Goal: Task Accomplishment & Management: Manage account settings

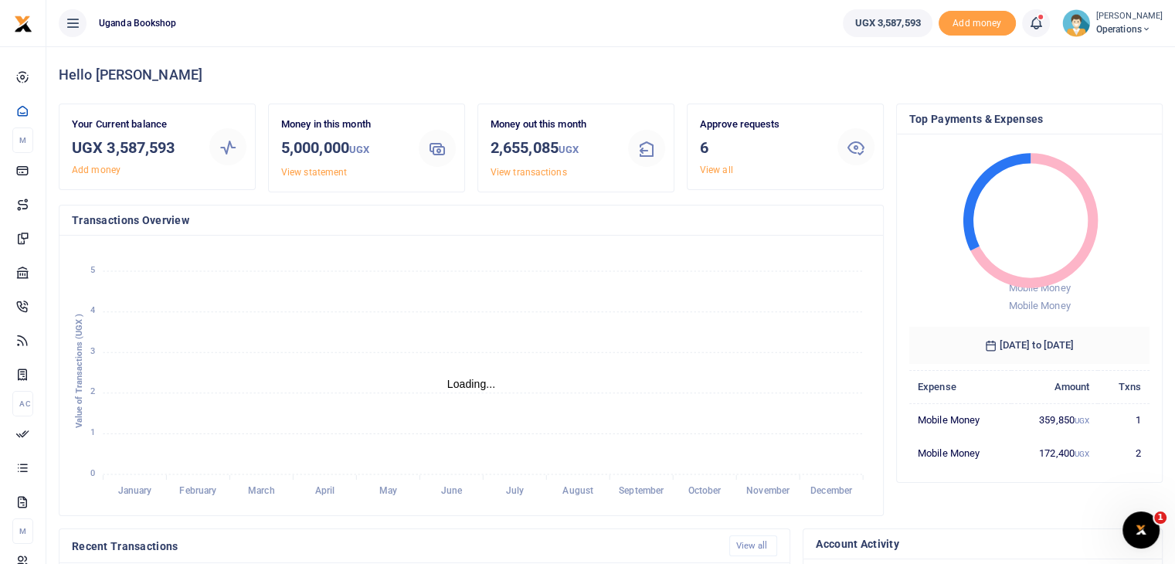
scroll to position [12, 12]
click at [721, 172] on link "View all" at bounding box center [716, 170] width 33 height 11
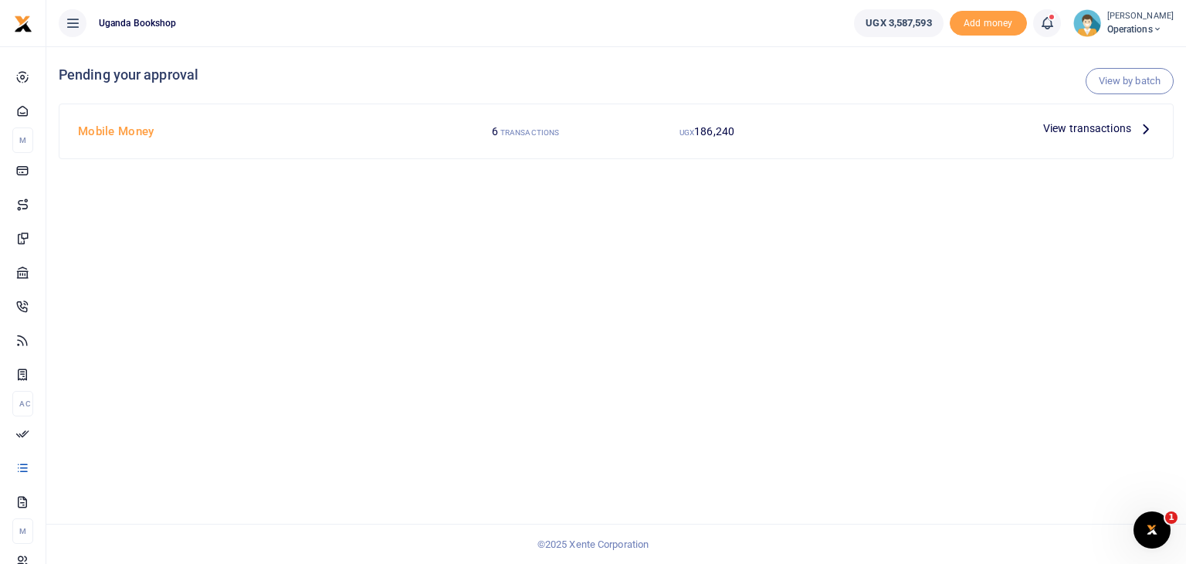
click at [1112, 137] on div "View transactions" at bounding box center [1099, 128] width 124 height 23
click at [1111, 134] on span "View transactions" at bounding box center [1087, 128] width 88 height 17
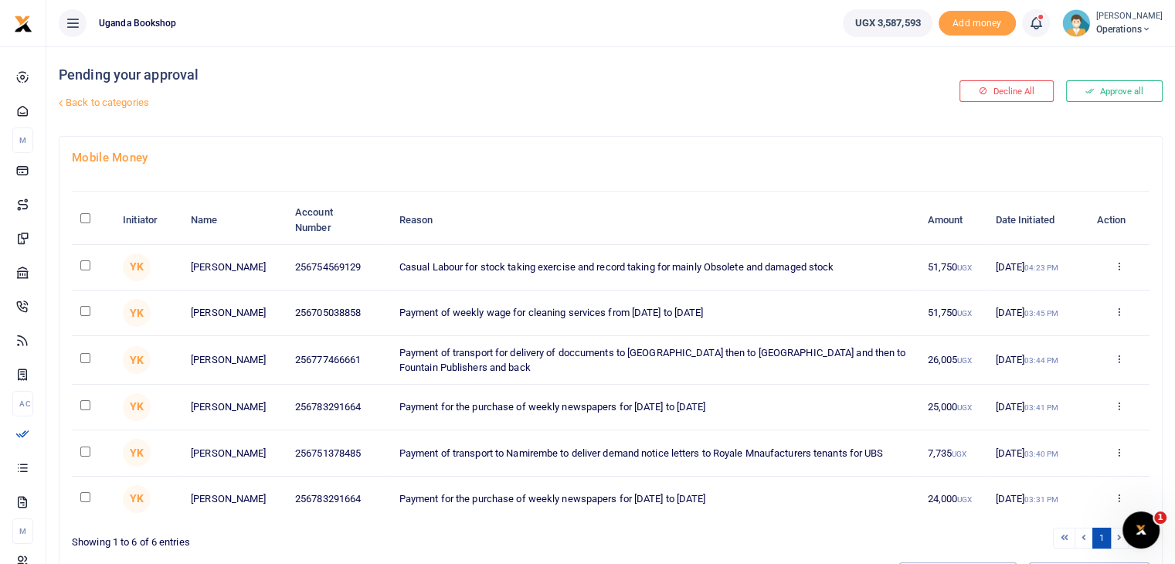
scroll to position [77, 0]
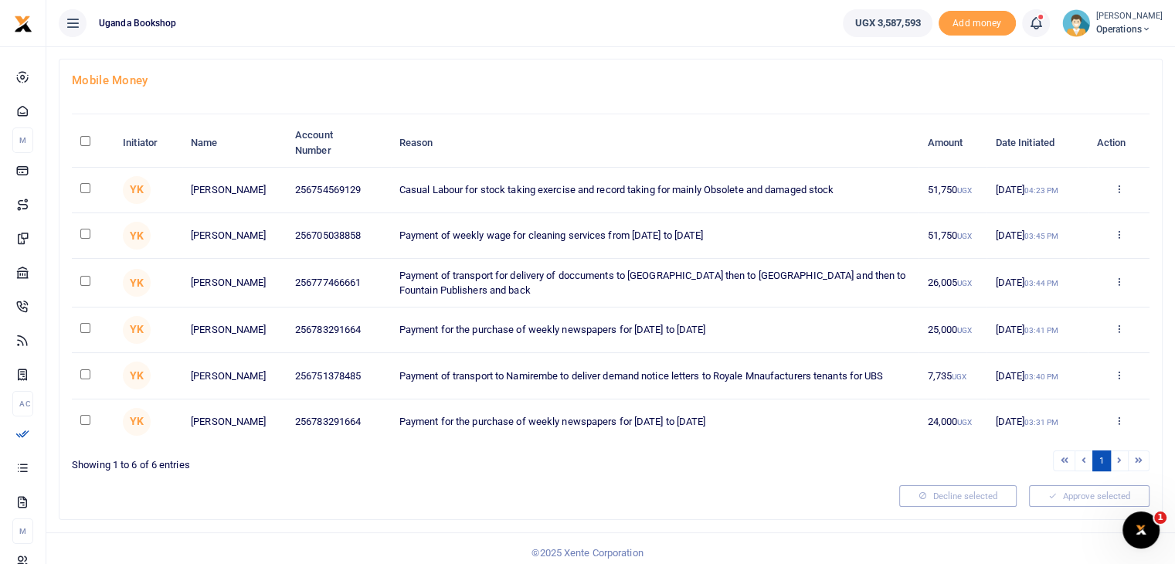
click at [89, 189] on input "checkbox" at bounding box center [85, 188] width 10 height 10
checkbox input "true"
click at [83, 242] on td at bounding box center [93, 236] width 42 height 46
click at [89, 333] on input "checkbox" at bounding box center [85, 328] width 10 height 10
checkbox input "true"
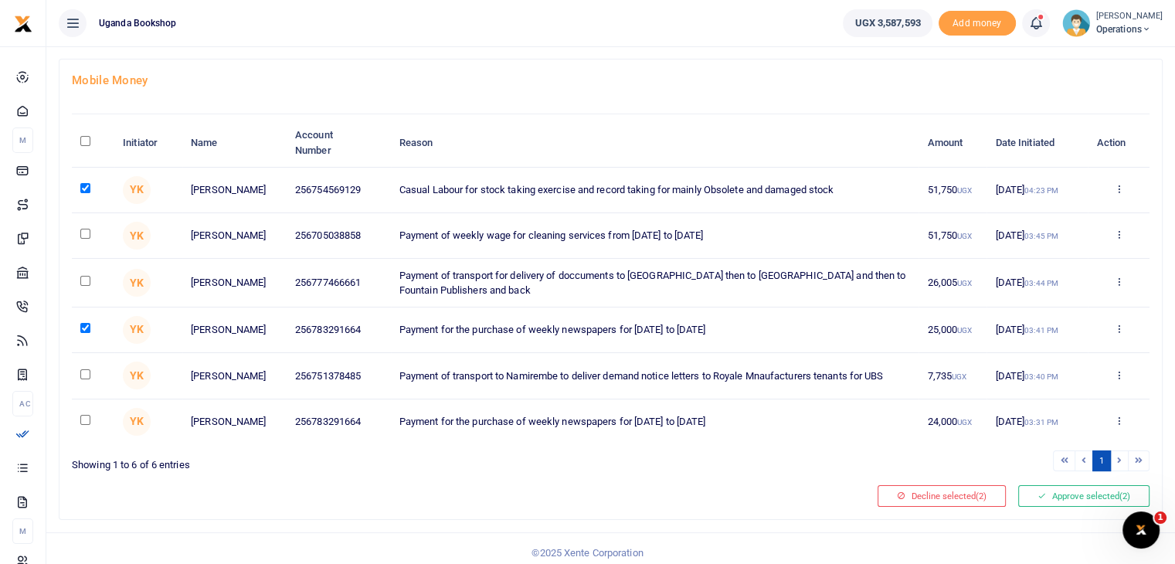
click at [90, 378] on input "checkbox" at bounding box center [85, 374] width 10 height 10
checkbox input "true"
click at [87, 425] on input "checkbox" at bounding box center [85, 420] width 10 height 10
checkbox input "true"
click at [83, 234] on input "checkbox" at bounding box center [85, 234] width 10 height 10
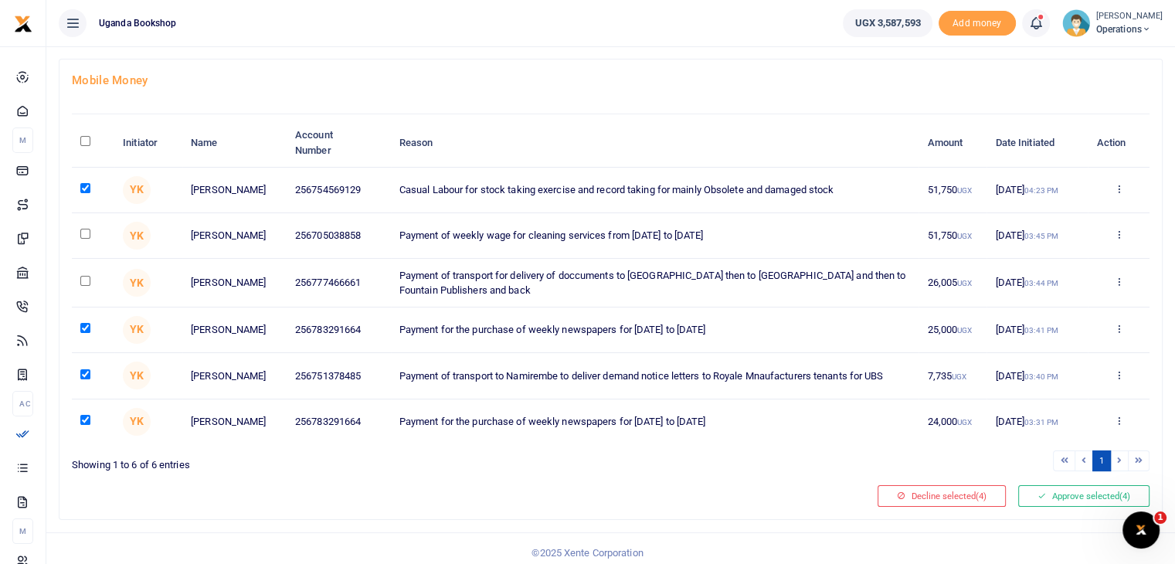
checkbox input "true"
click at [1040, 501] on icon at bounding box center [1041, 495] width 8 height 11
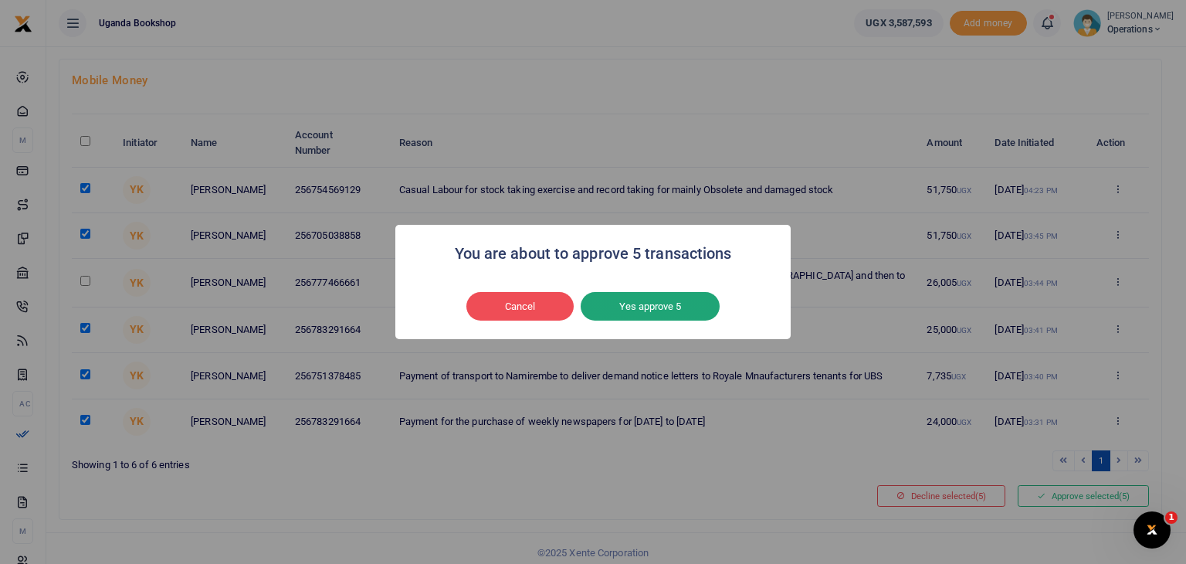
click at [645, 302] on button "Yes approve 5" at bounding box center [650, 306] width 139 height 29
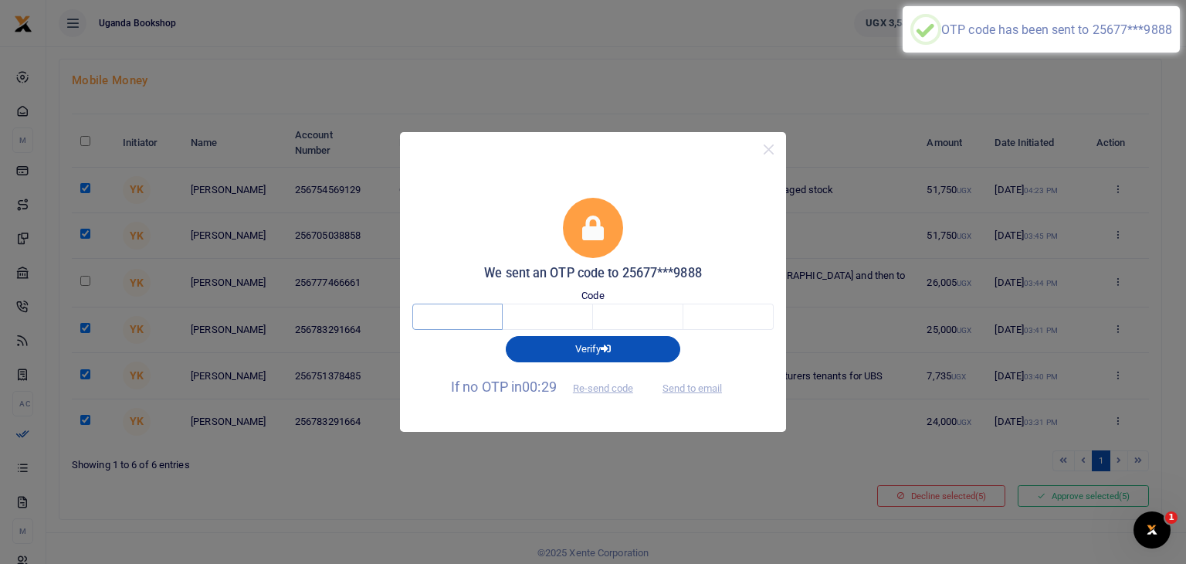
click at [443, 309] on input "text" at bounding box center [457, 317] width 90 height 26
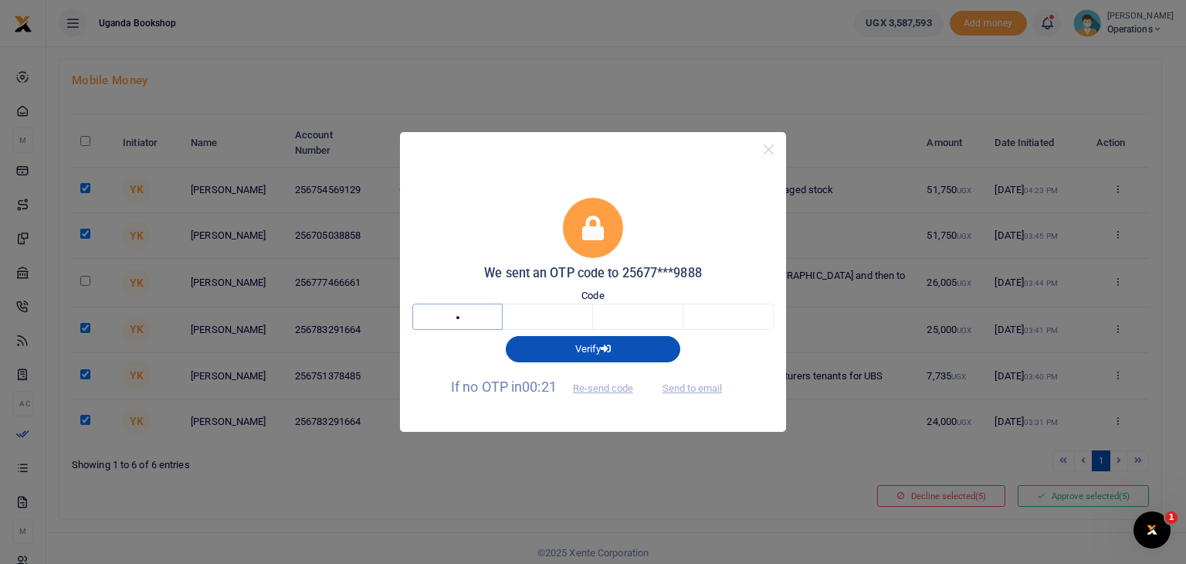
type input "4"
type input "0"
type input "6"
type input "3"
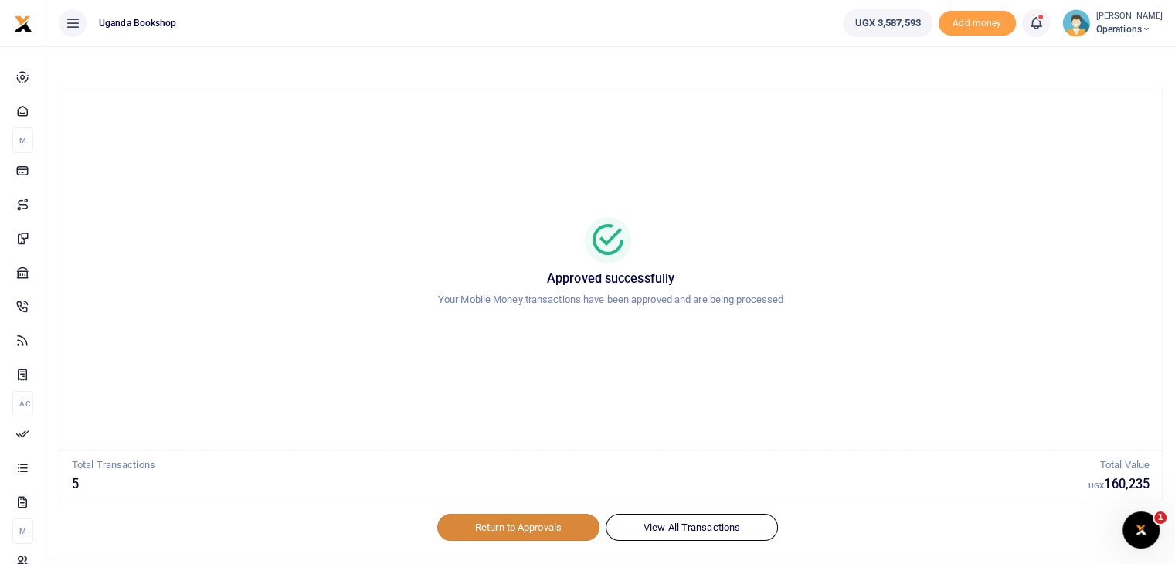
click at [528, 535] on link "Return to Approvals" at bounding box center [518, 527] width 162 height 26
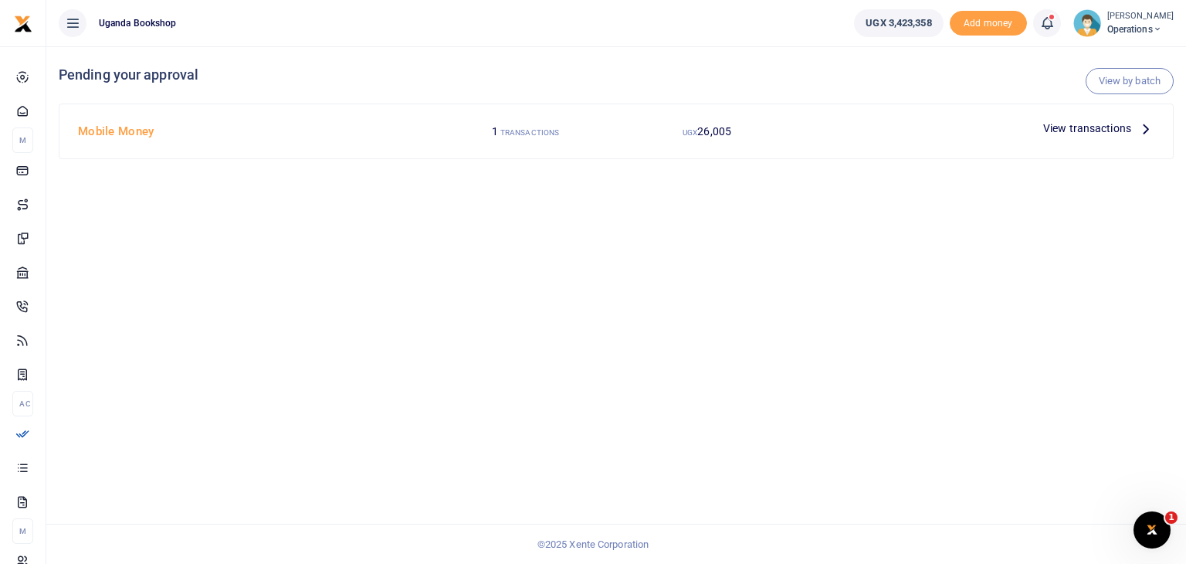
click at [1157, 22] on small "[PERSON_NAME]" at bounding box center [1141, 16] width 66 height 13
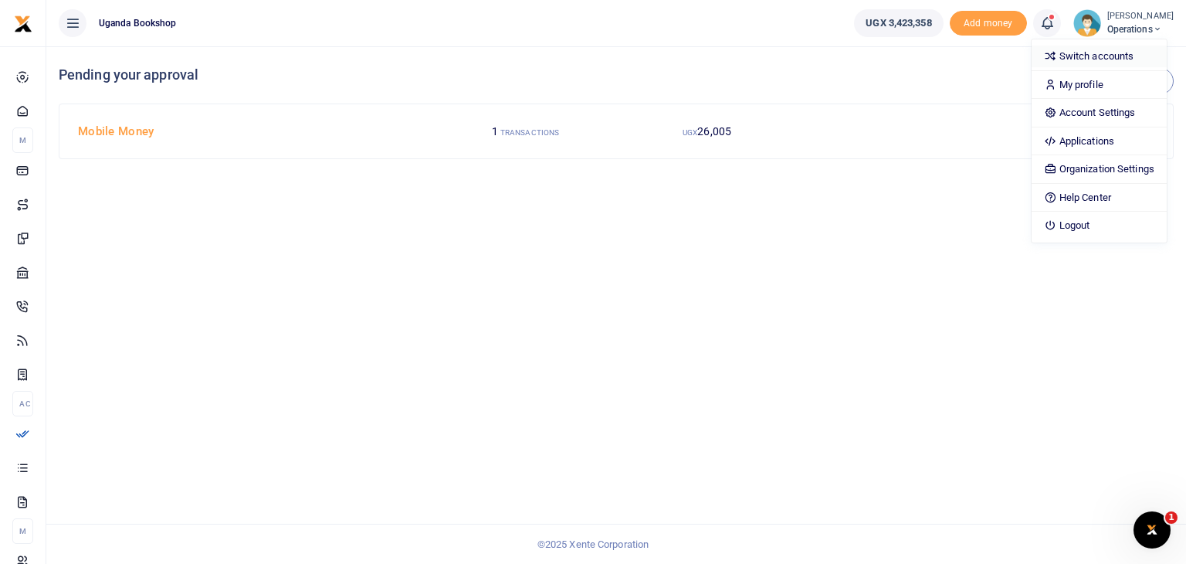
click at [1125, 56] on link "Switch accounts" at bounding box center [1099, 57] width 135 height 22
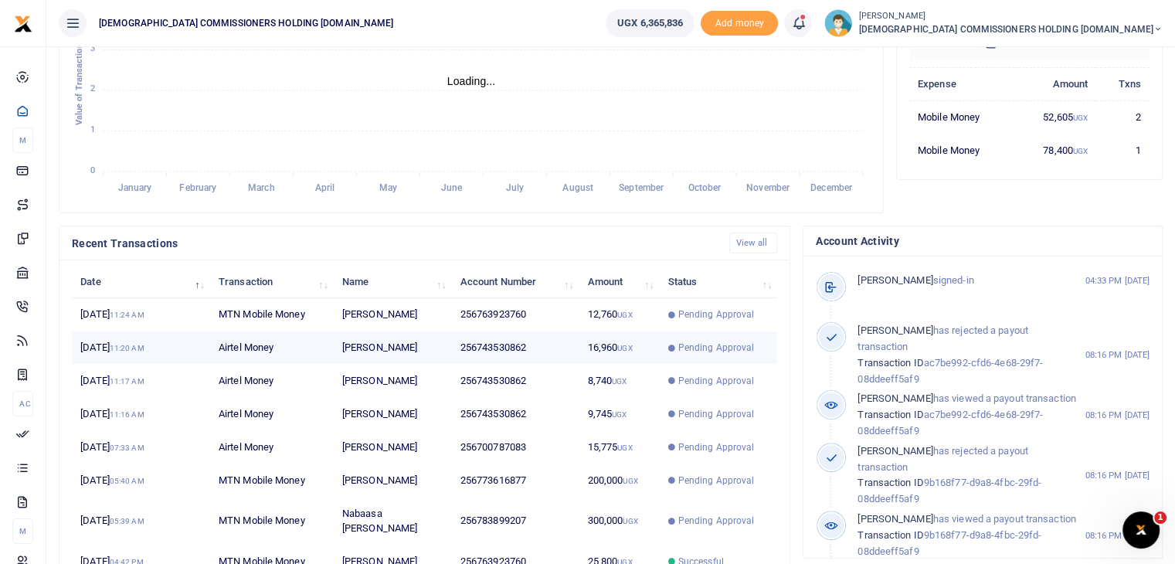
scroll to position [279, 0]
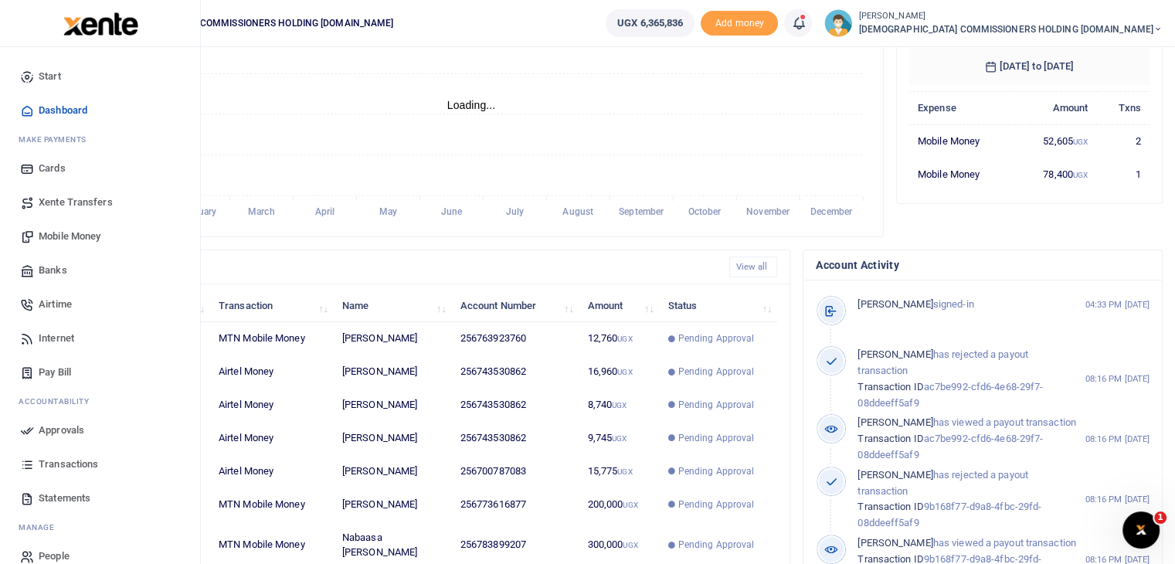
click at [73, 466] on span "Transactions" at bounding box center [68, 463] width 59 height 15
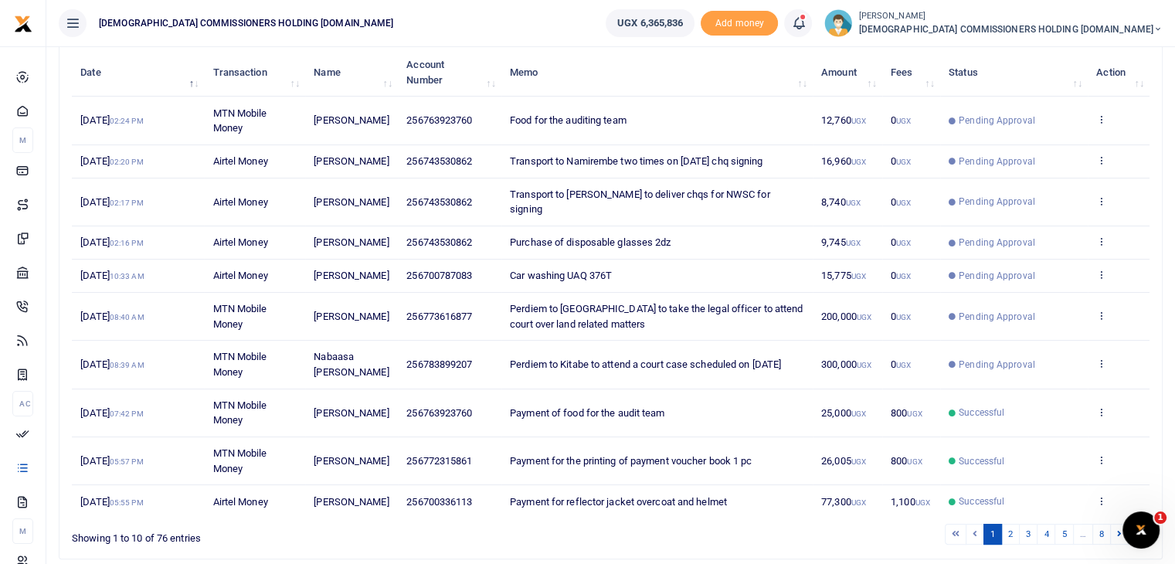
scroll to position [280, 0]
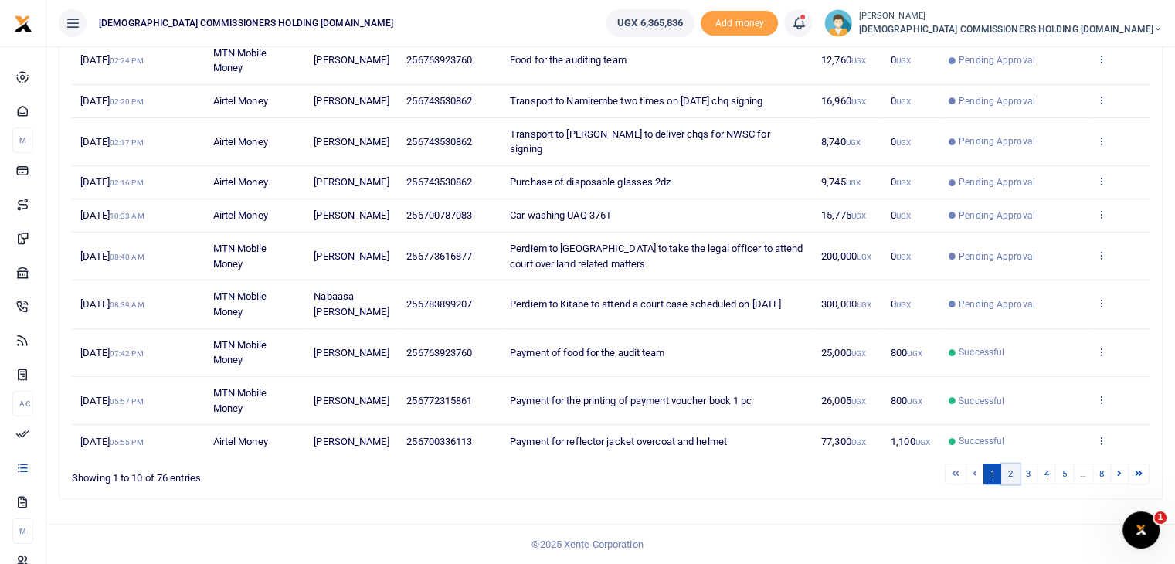
click at [1014, 477] on link "2" at bounding box center [1010, 473] width 19 height 21
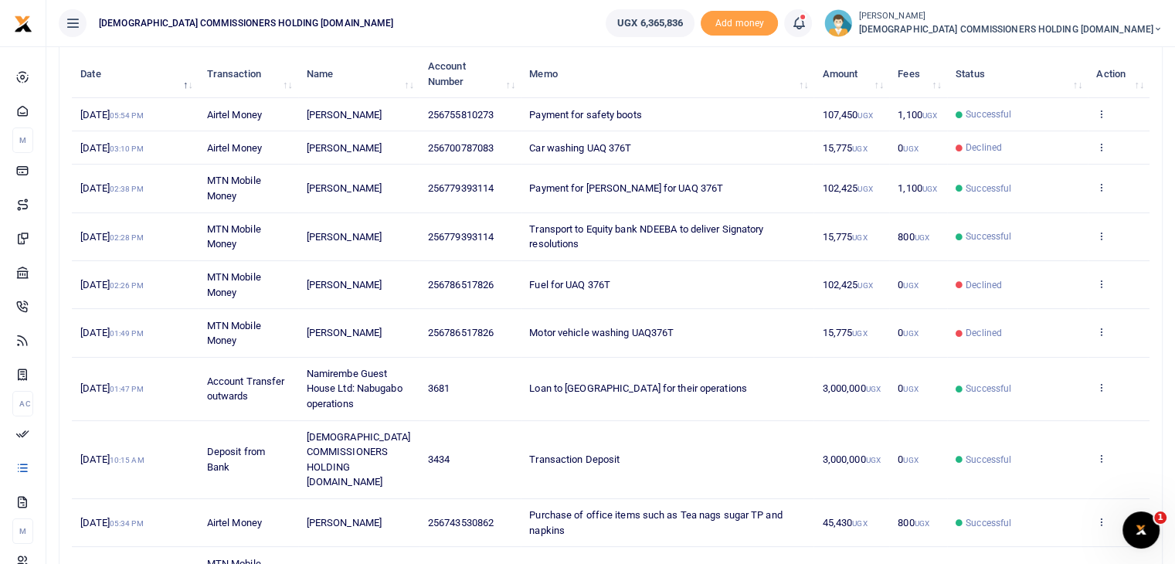
scroll to position [324, 0]
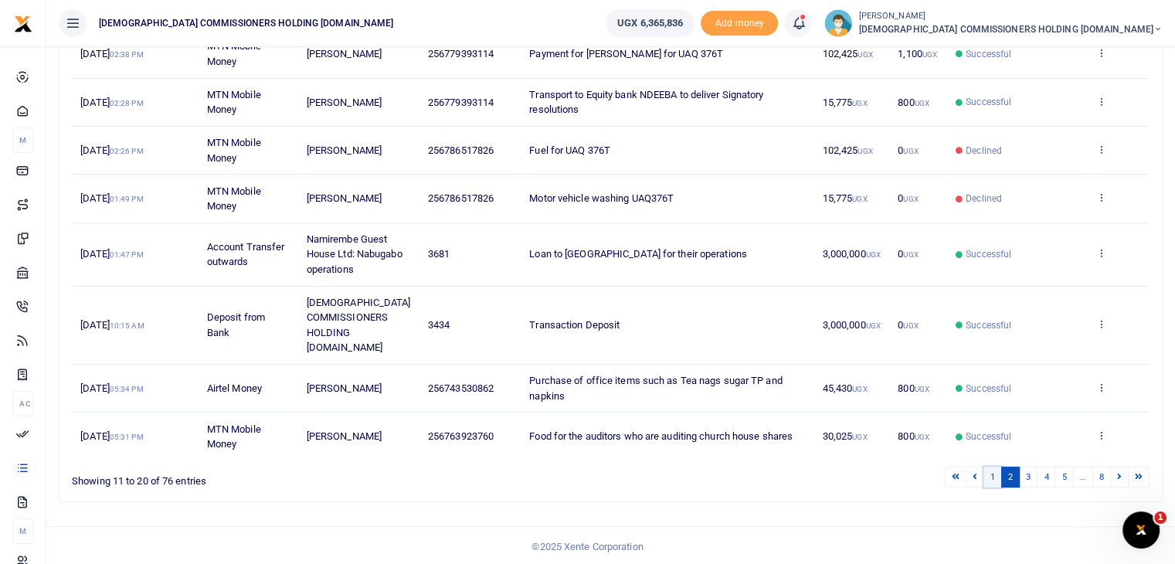
click at [989, 471] on link "1" at bounding box center [992, 476] width 19 height 21
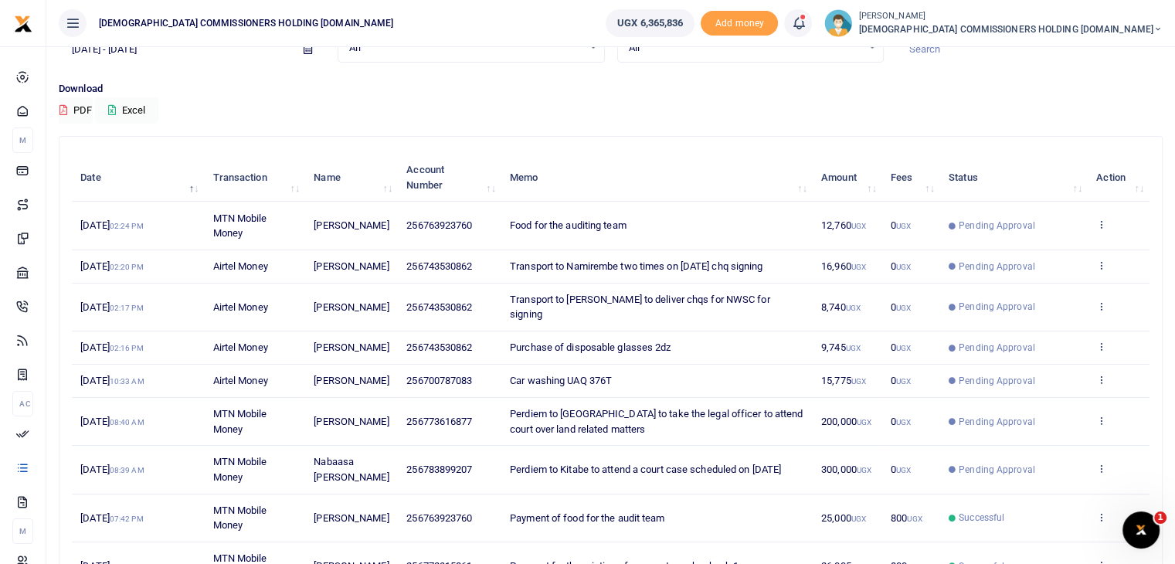
scroll to position [0, 0]
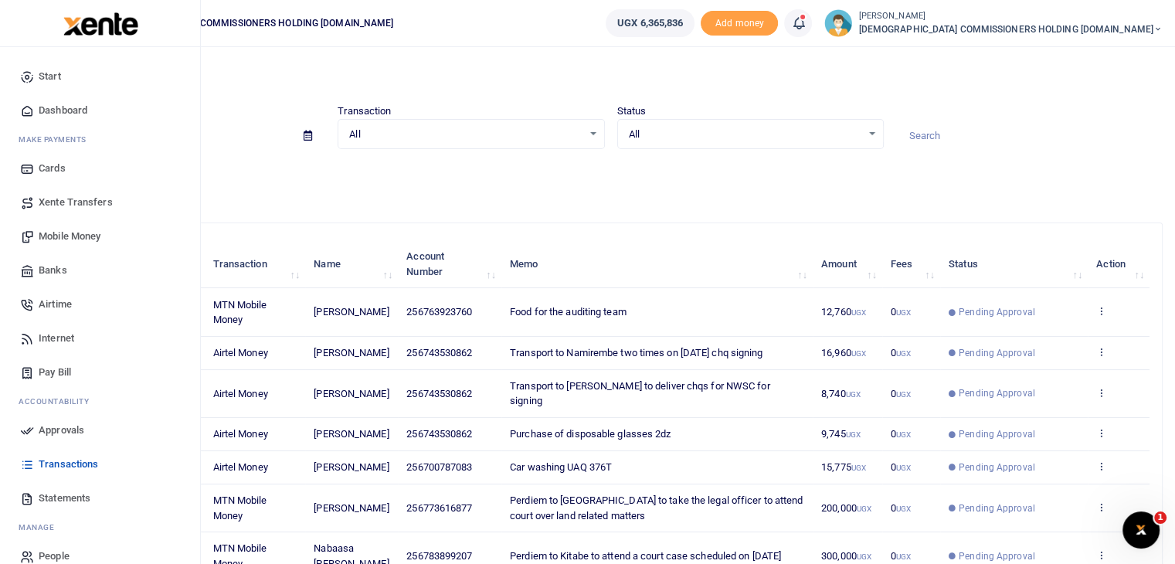
click at [66, 433] on span "Approvals" at bounding box center [62, 429] width 46 height 15
click at [62, 432] on span "Approvals" at bounding box center [62, 429] width 46 height 15
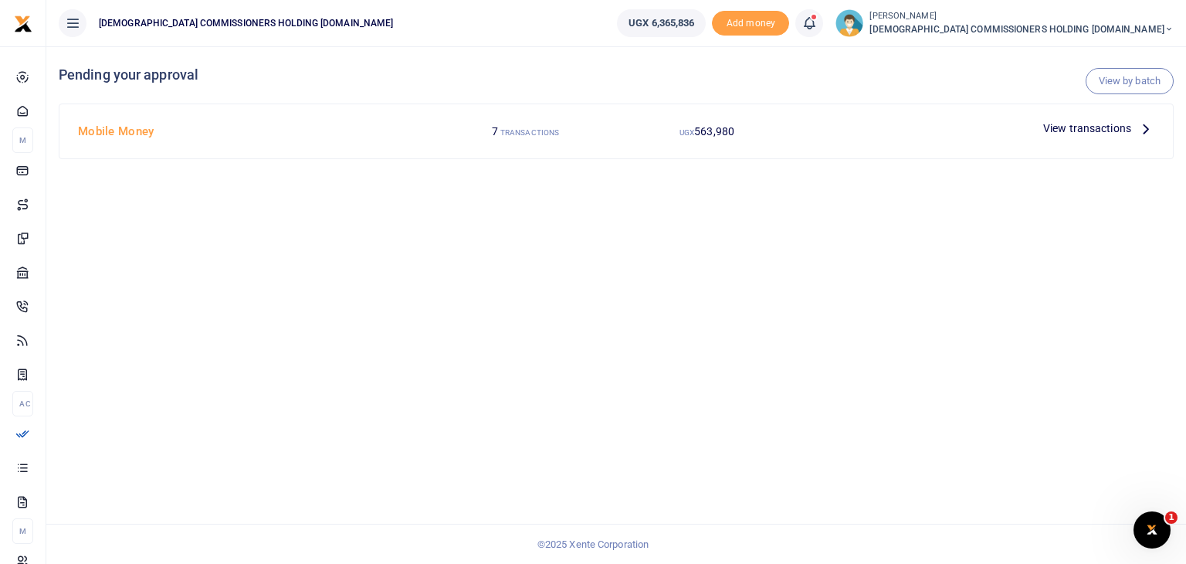
click at [1117, 128] on span "View transactions" at bounding box center [1087, 128] width 88 height 17
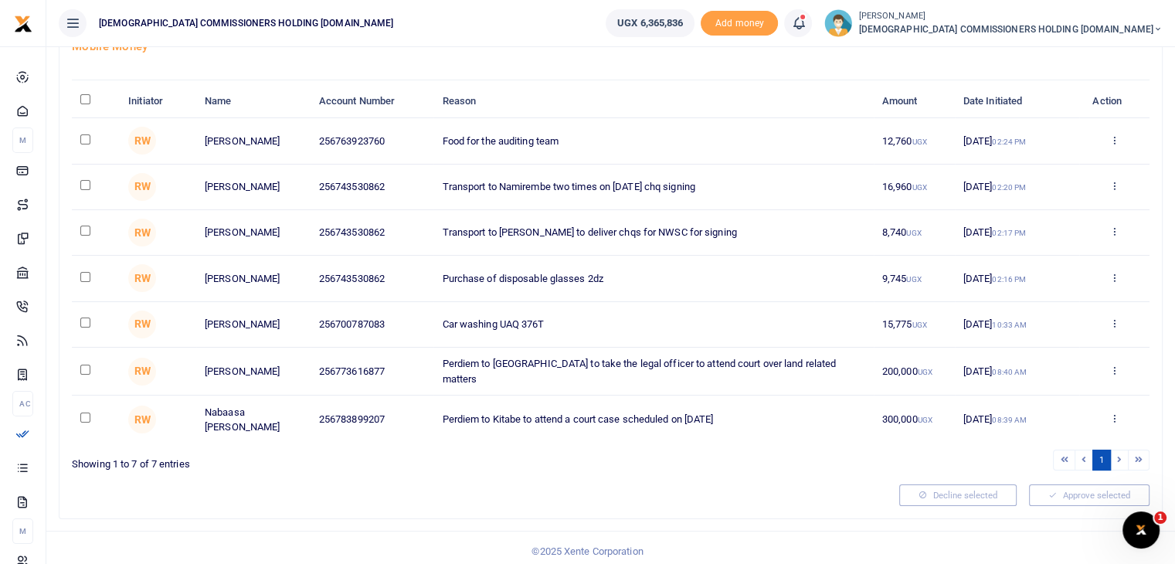
scroll to position [34, 0]
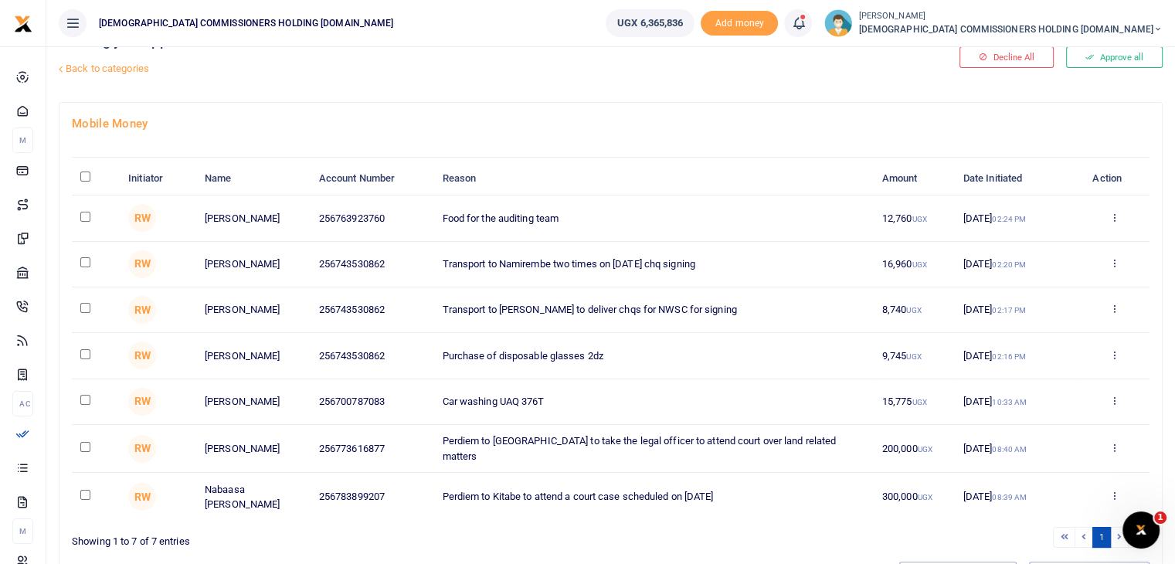
click at [81, 178] on input "\a \a : activate to sort column descending" at bounding box center [85, 176] width 10 height 10
checkbox input "true"
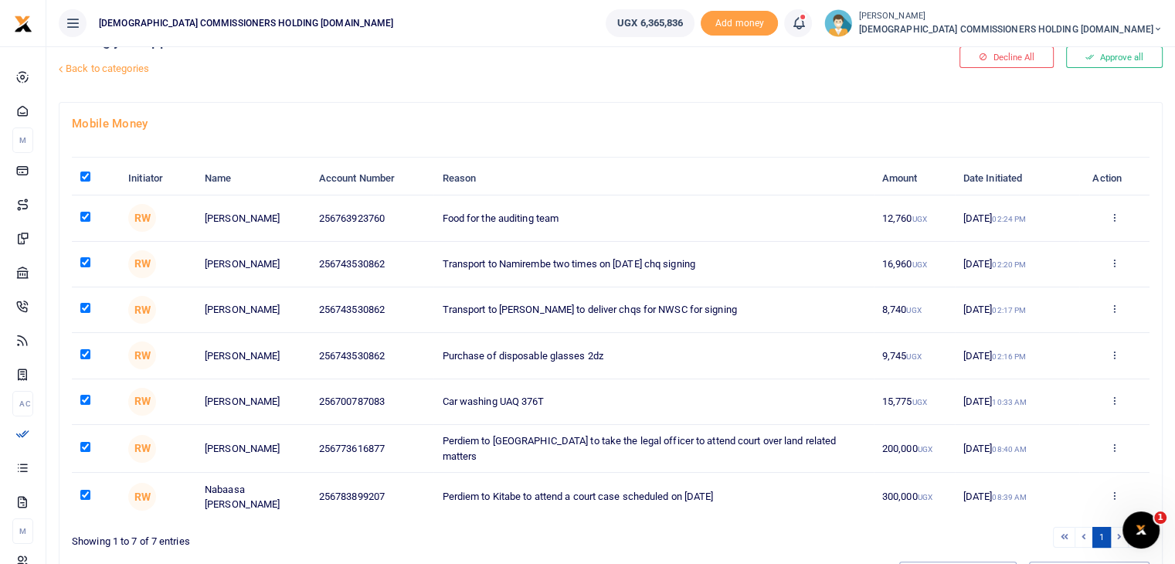
checkbox input "true"
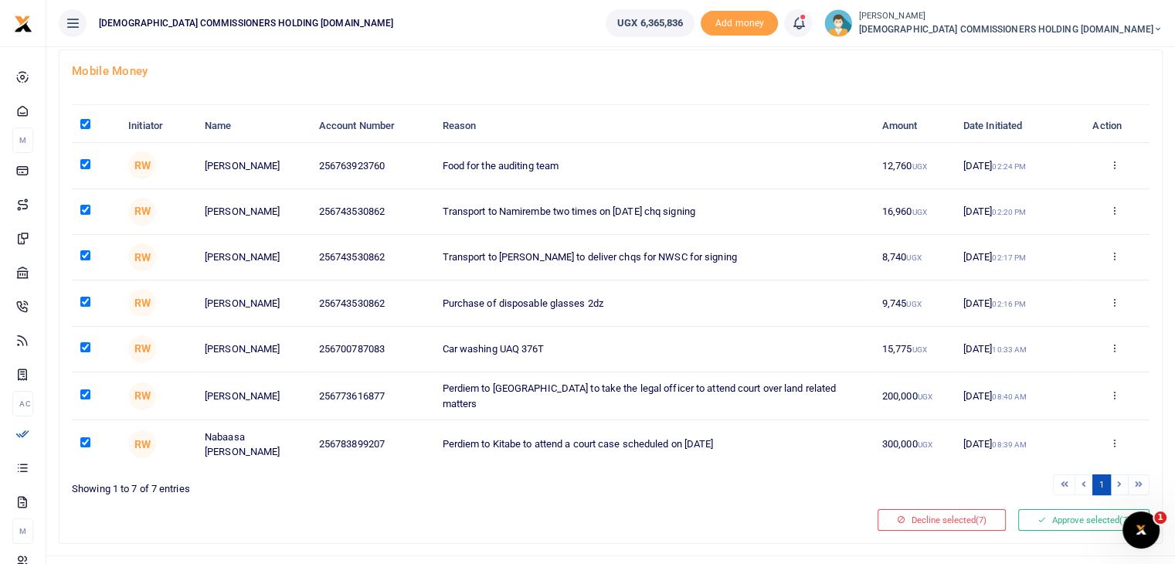
scroll to position [111, 0]
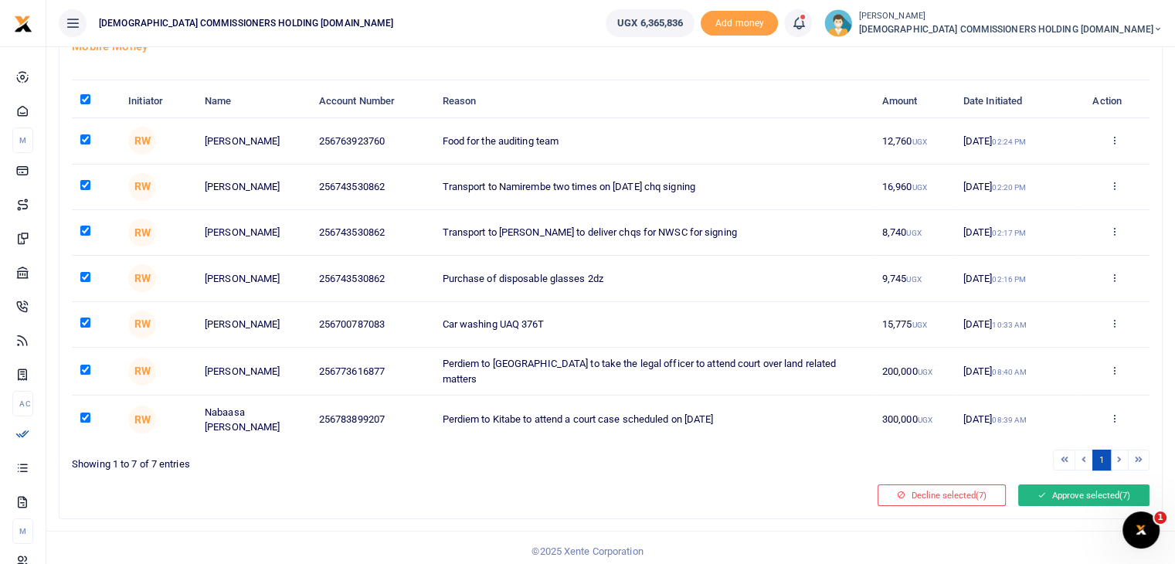
click at [1040, 490] on icon at bounding box center [1041, 495] width 8 height 11
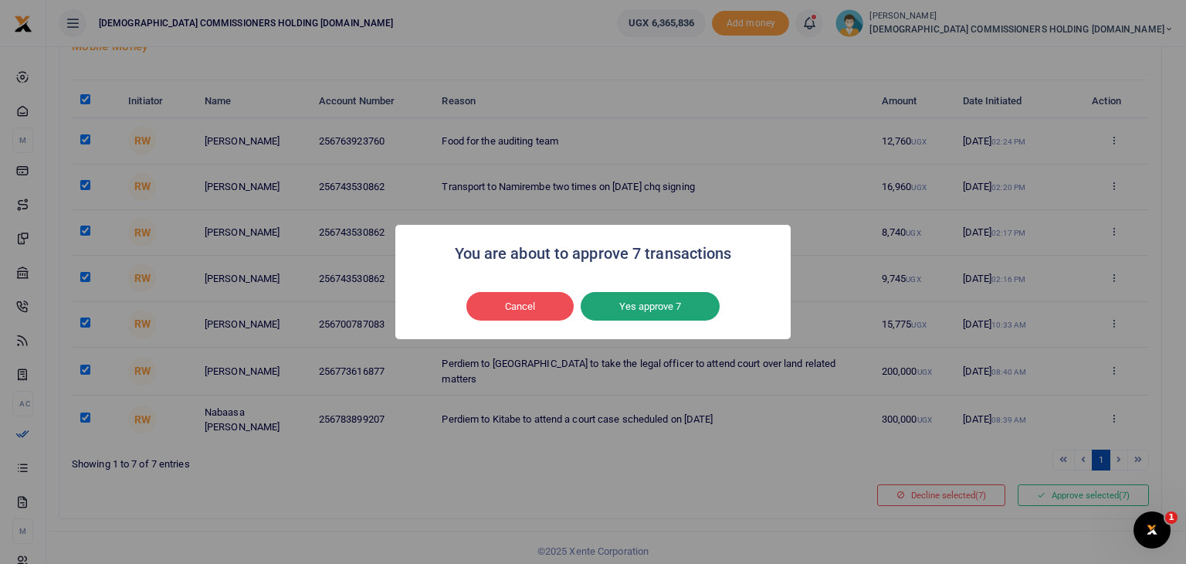
click at [650, 316] on button "Yes approve 7" at bounding box center [650, 306] width 139 height 29
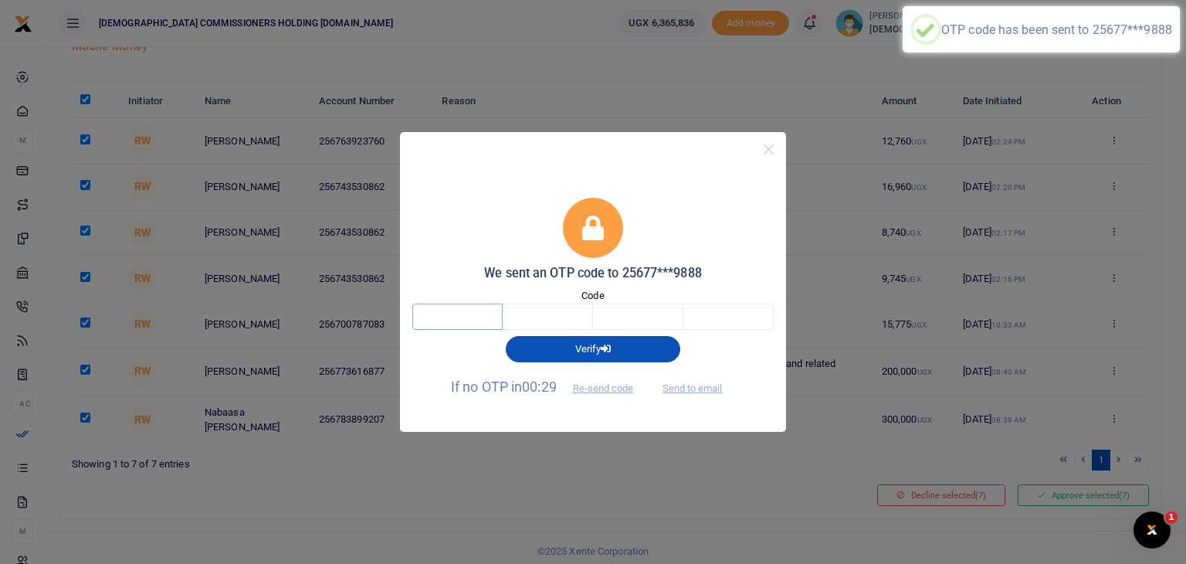
click at [475, 311] on input "text" at bounding box center [457, 317] width 90 height 26
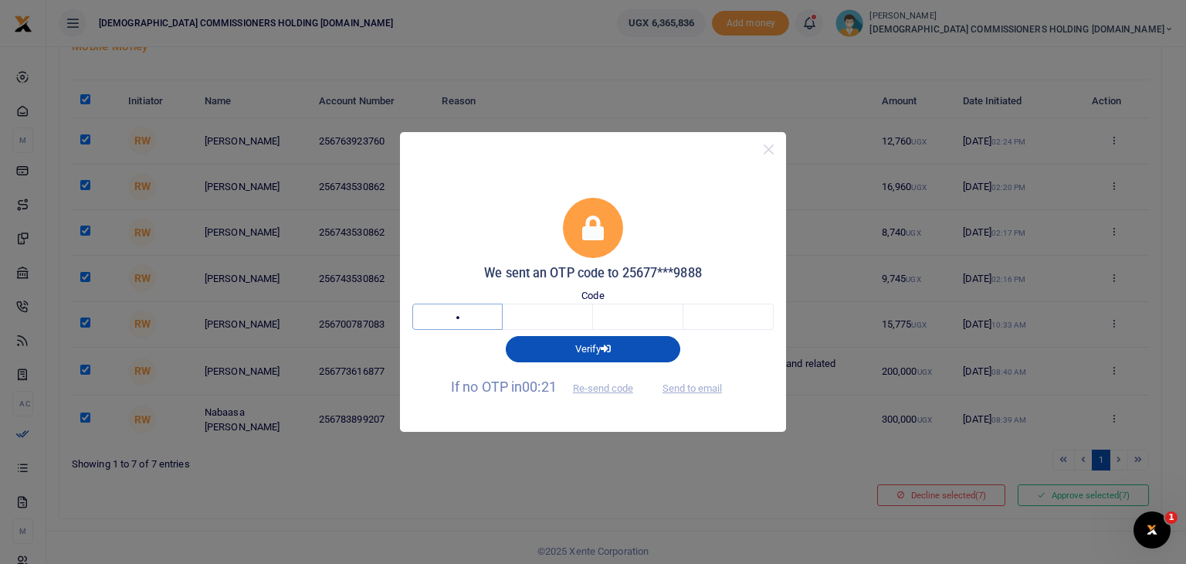
type input "9"
type input "6"
type input "9"
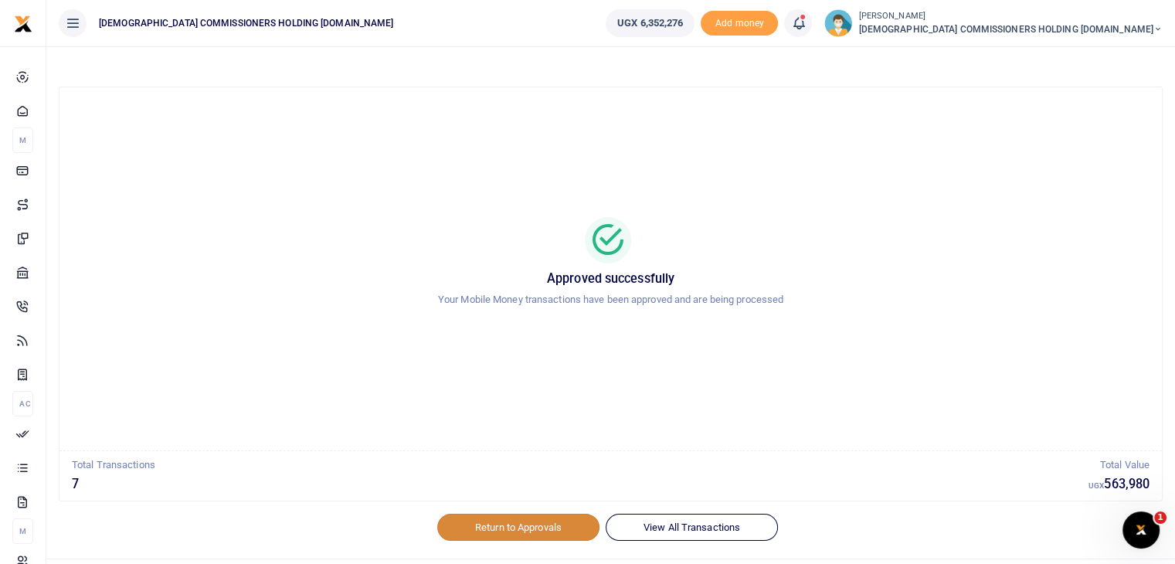
click at [470, 528] on link "Return to Approvals" at bounding box center [518, 527] width 162 height 26
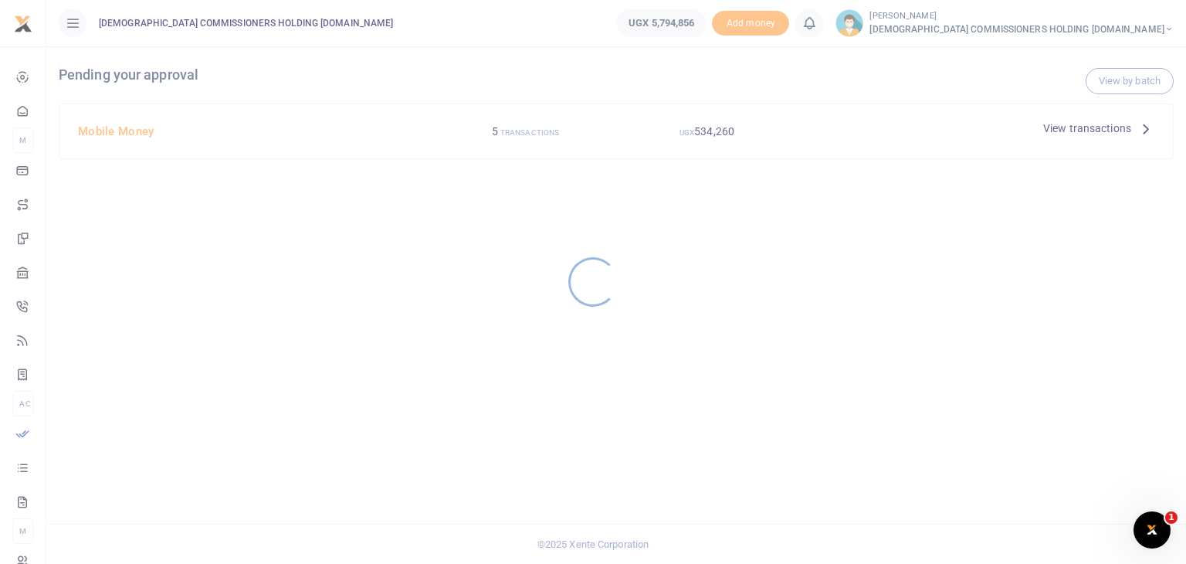
click at [1141, 25] on div at bounding box center [593, 282] width 1186 height 564
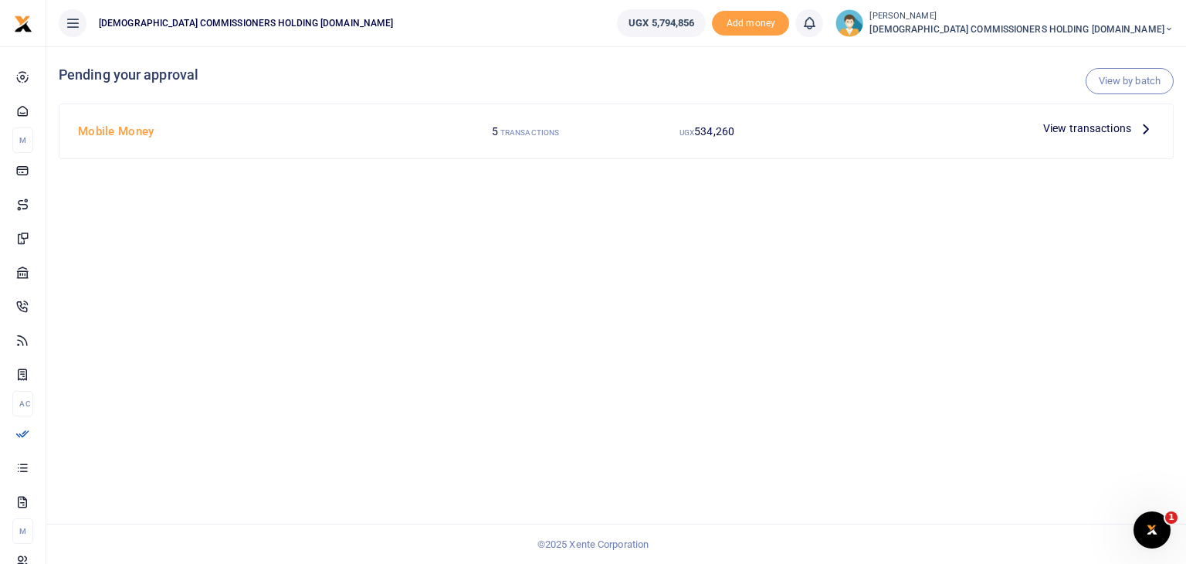
click at [1127, 12] on small "[PERSON_NAME]" at bounding box center [1022, 16] width 304 height 13
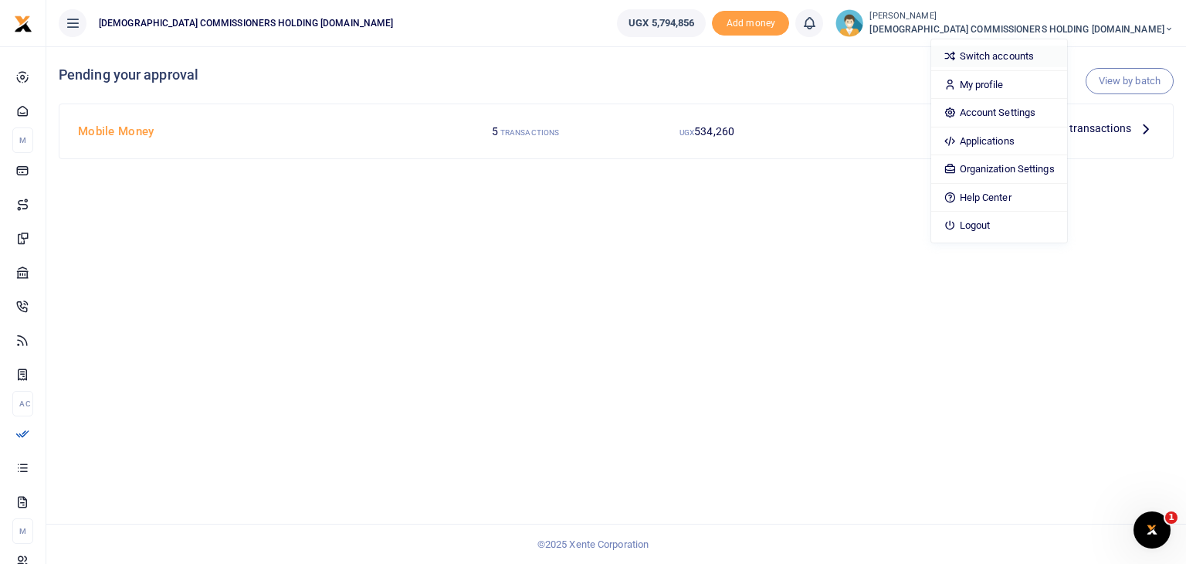
click at [1067, 53] on link "Switch accounts" at bounding box center [998, 57] width 135 height 22
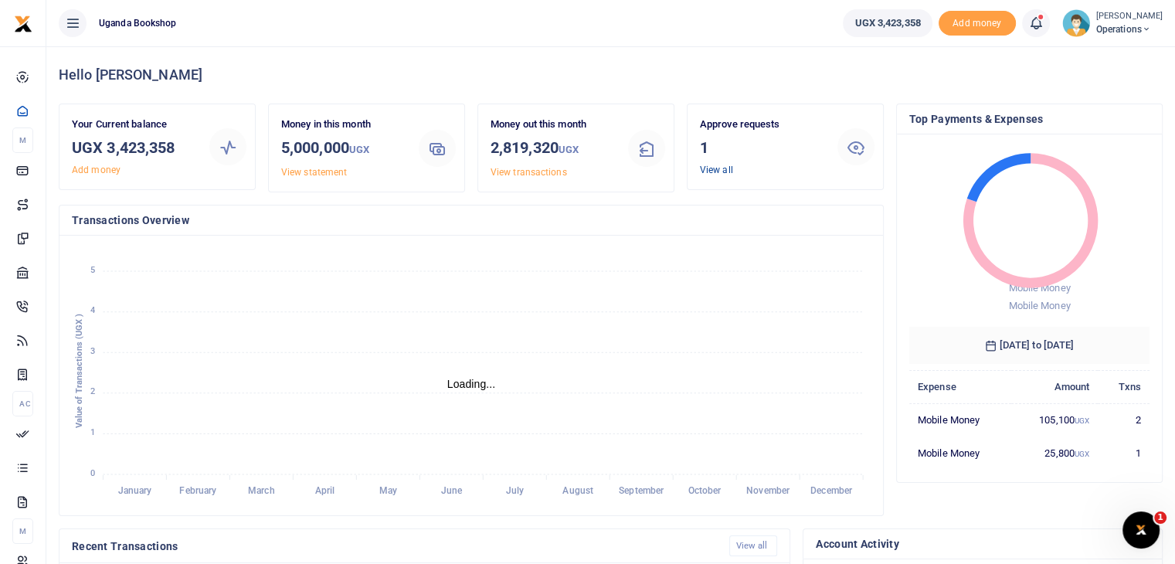
scroll to position [12, 12]
click at [718, 170] on link "View all" at bounding box center [716, 170] width 33 height 11
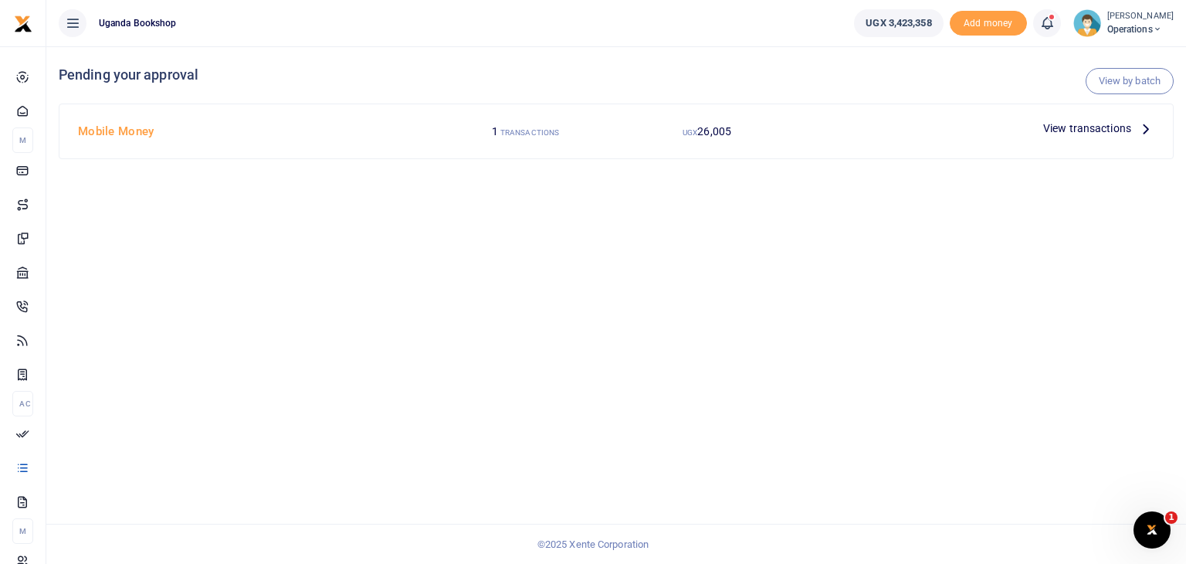
click at [1098, 127] on span "View transactions" at bounding box center [1087, 128] width 88 height 17
